Goal: Navigation & Orientation: Find specific page/section

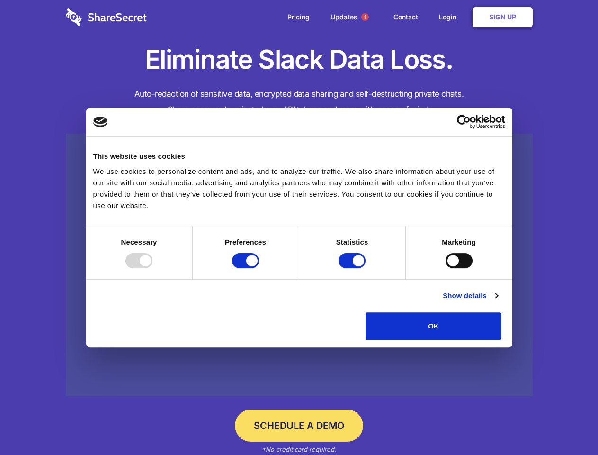
click at [152, 268] on div at bounding box center [138, 260] width 27 height 15
click at [259, 268] on input "Preferences" at bounding box center [245, 260] width 27 height 15
checkbox input "false"
click at [353, 268] on input "Statistics" at bounding box center [352, 260] width 27 height 15
checkbox input "false"
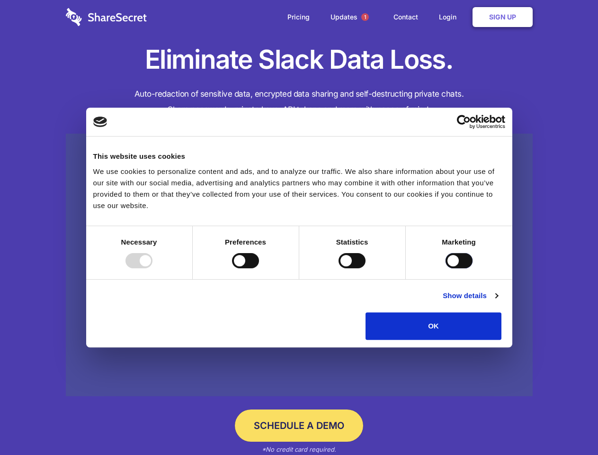
click at [446, 268] on input "Marketing" at bounding box center [459, 260] width 27 height 15
checkbox input "true"
click at [498, 301] on link "Show details" at bounding box center [470, 295] width 55 height 11
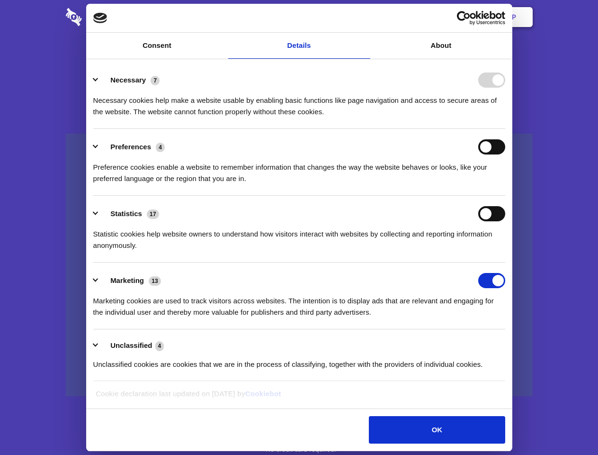
click at [505, 129] on li "Necessary 7 Necessary cookies help make a website usable by enabling basic func…" at bounding box center [299, 95] width 412 height 67
click at [365, 17] on span "1" at bounding box center [365, 17] width 8 height 8
